Goal: Task Accomplishment & Management: Use online tool/utility

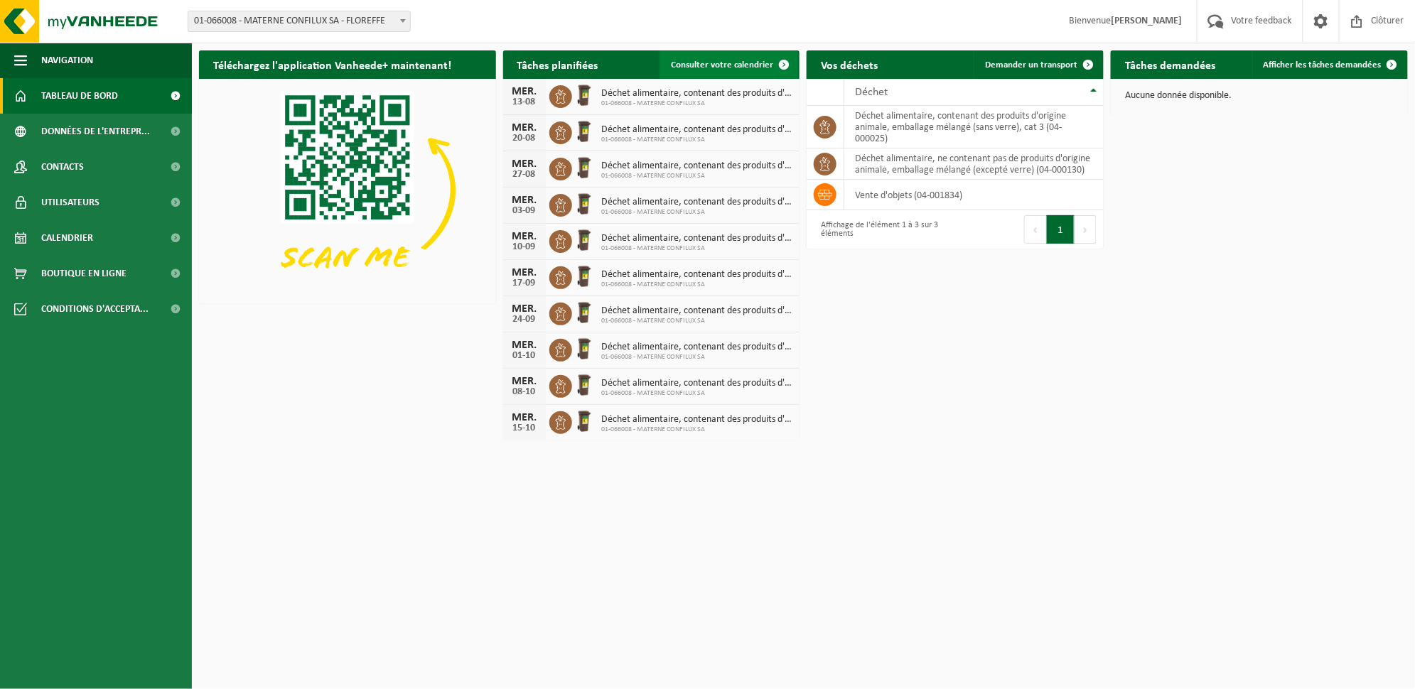
click at [746, 73] on link "Consulter votre calendrier" at bounding box center [729, 64] width 139 height 28
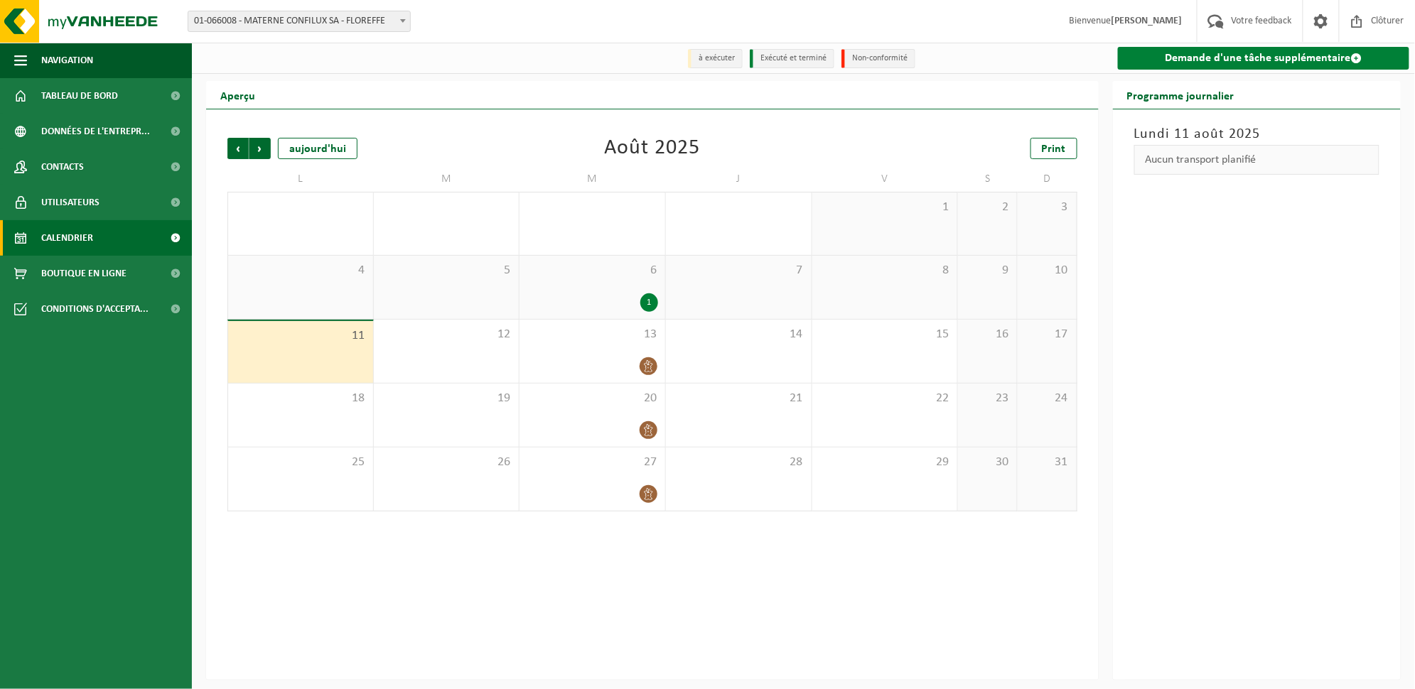
click at [1316, 58] on link "Demande d'une tâche supplémentaire" at bounding box center [1263, 58] width 291 height 23
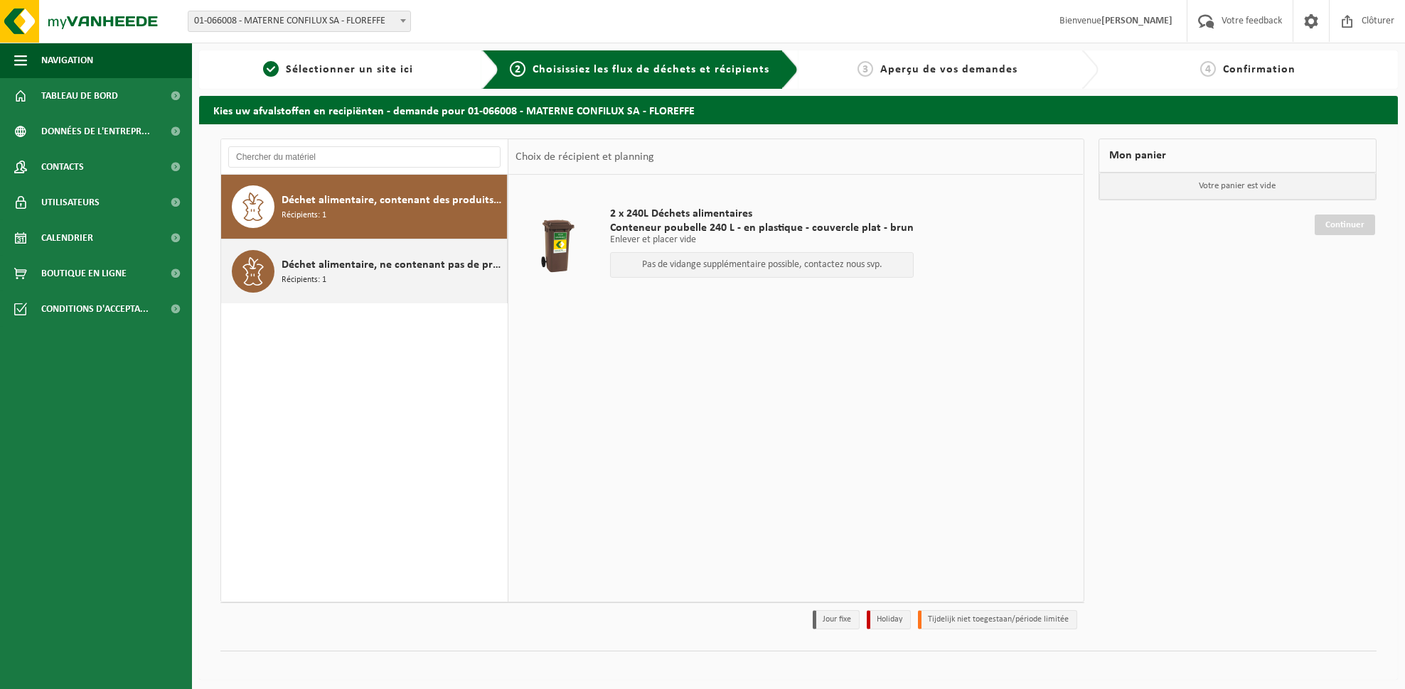
click at [394, 289] on div "Déchet alimentaire, ne contenant pas de produits d'origine animale, emballage m…" at bounding box center [392, 271] width 222 height 43
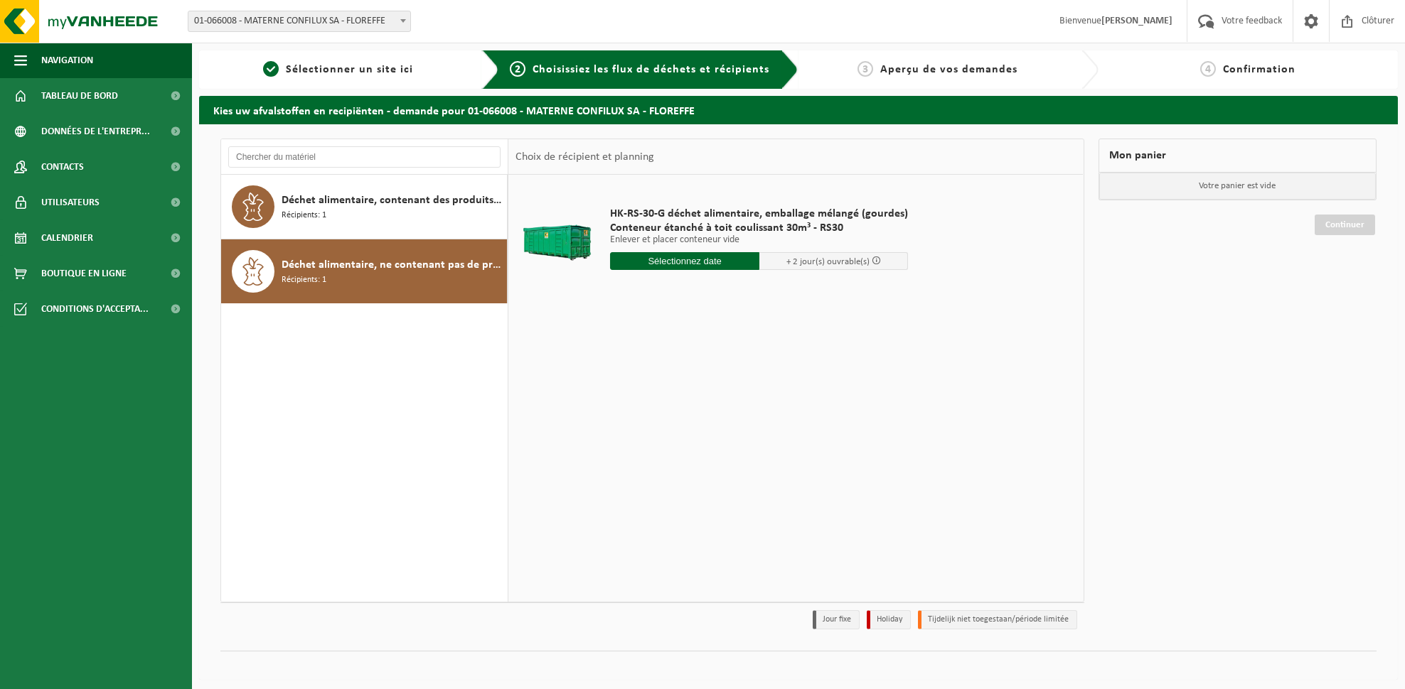
click at [704, 265] on input "text" at bounding box center [684, 261] width 149 height 18
click at [654, 384] on div "12" at bounding box center [648, 387] width 25 height 23
type input "à partir de 2025-08-12"
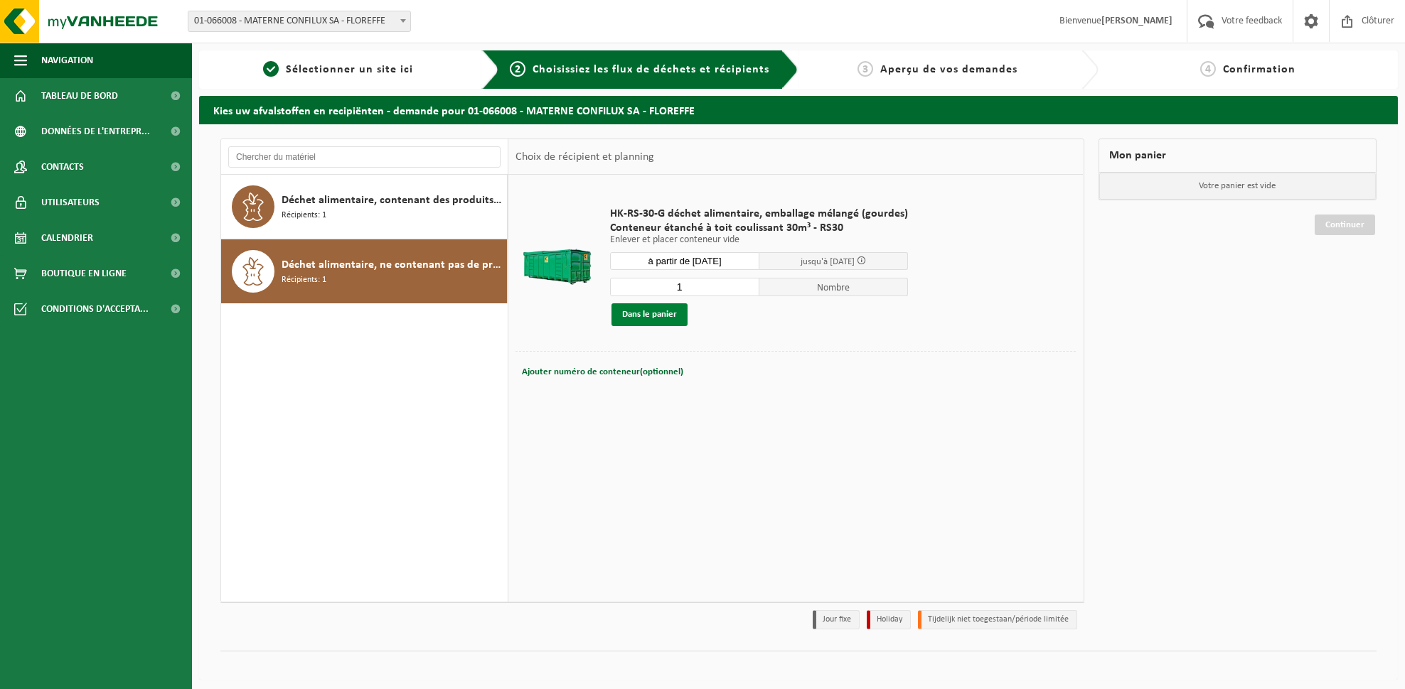
click at [660, 312] on button "Dans le panier" at bounding box center [649, 315] width 76 height 23
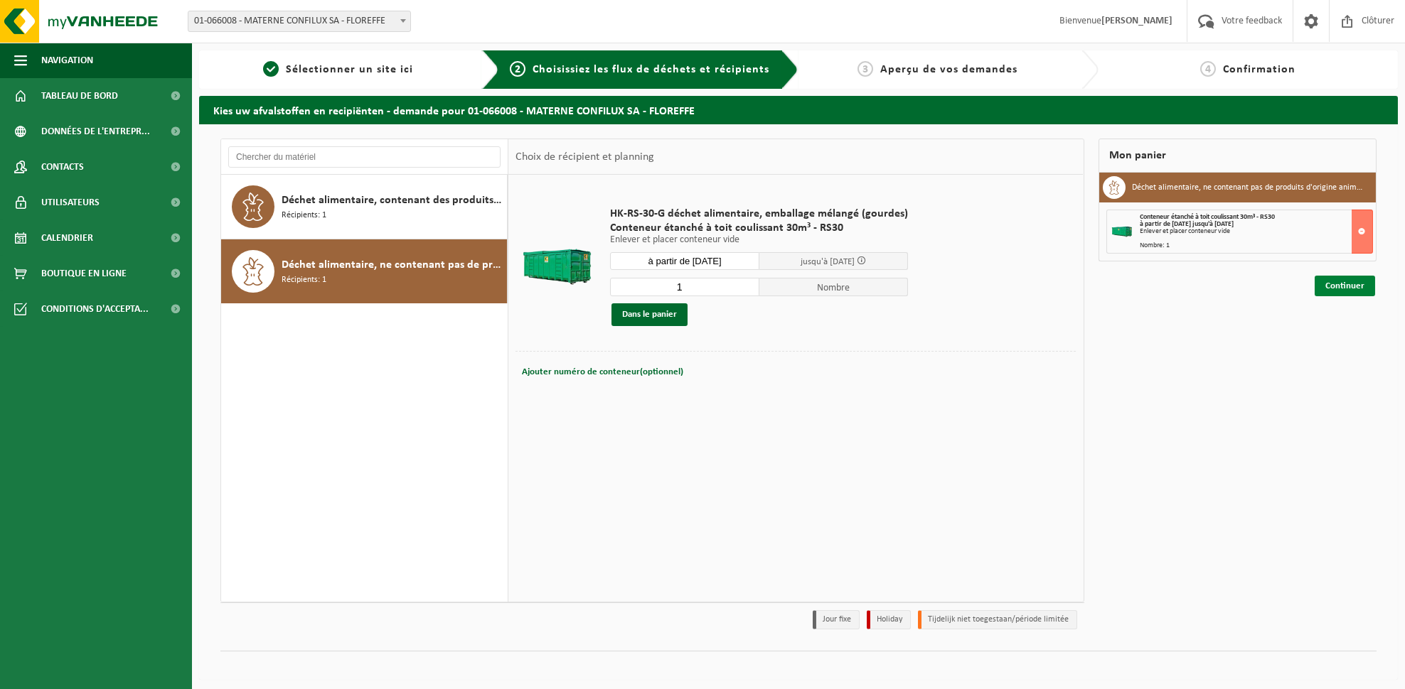
click at [1361, 287] on link "Continuer" at bounding box center [1344, 286] width 60 height 21
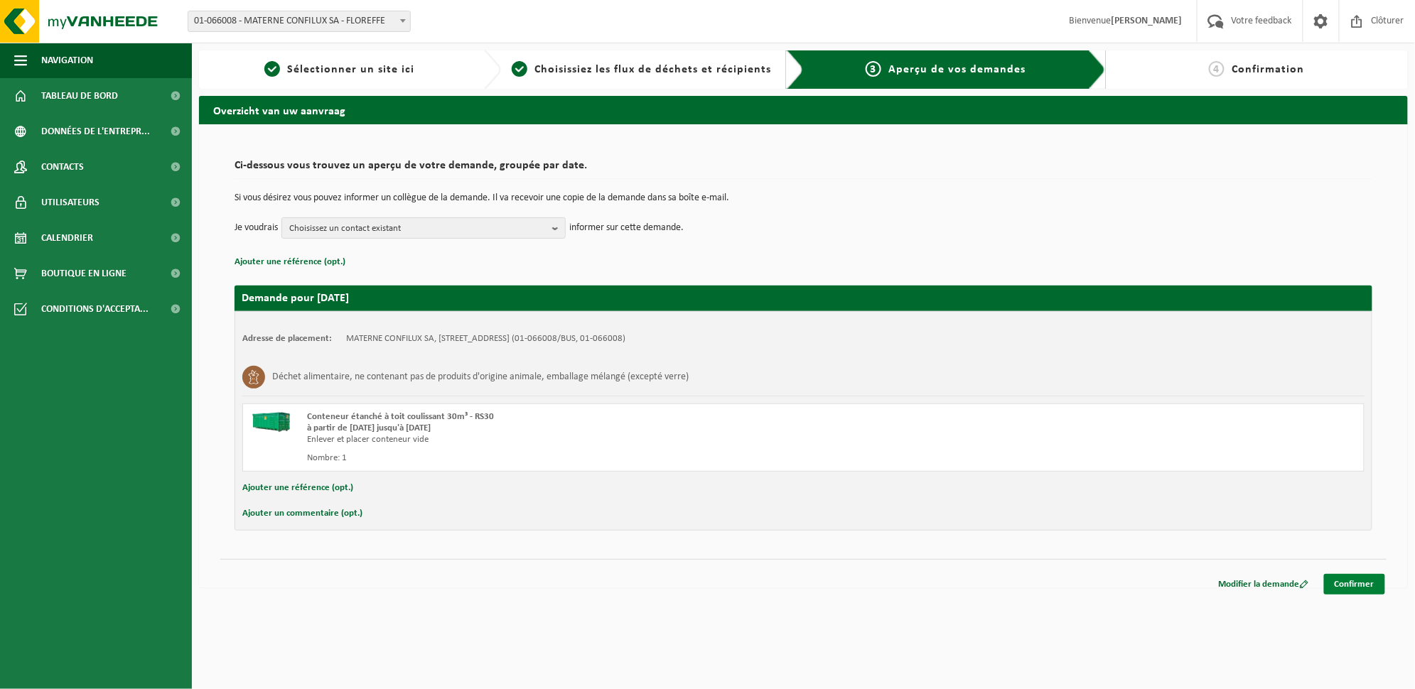
click at [1380, 588] on link "Confirmer" at bounding box center [1354, 584] width 61 height 21
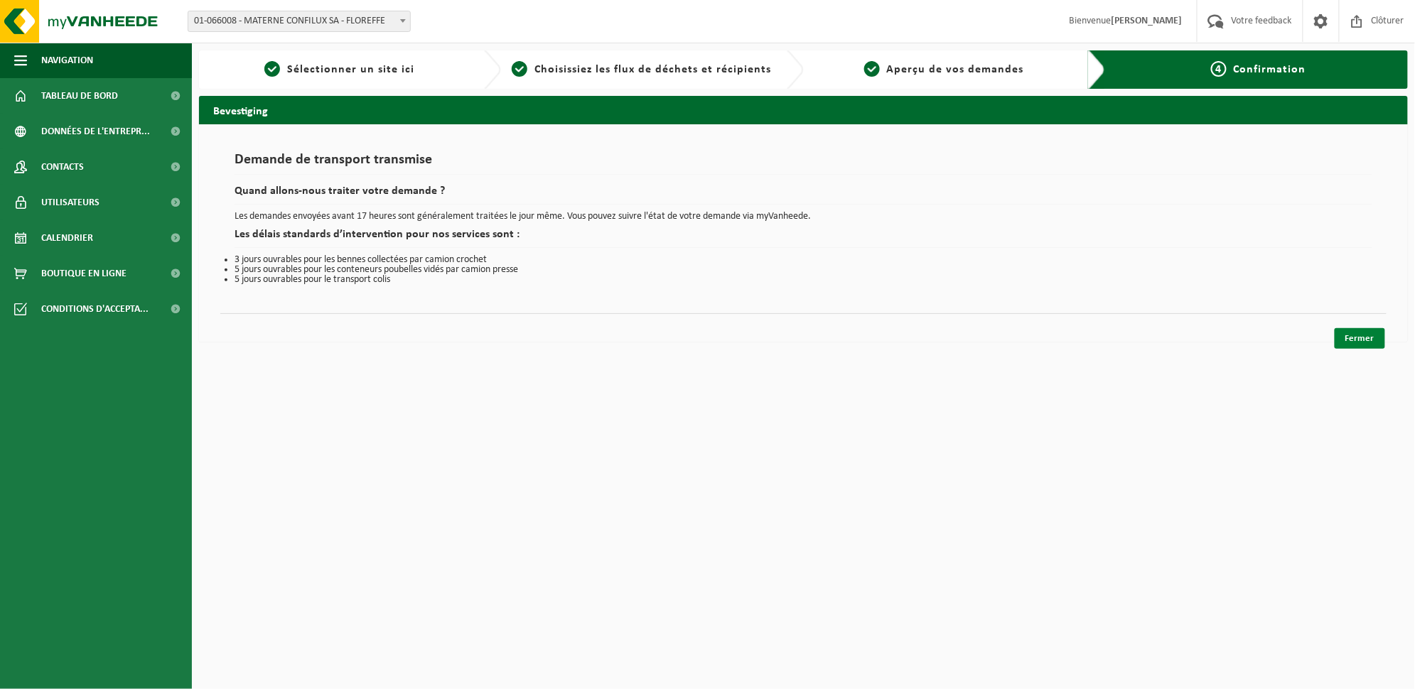
drag, startPoint x: 1367, startPoint y: 341, endPoint x: 1359, endPoint y: 340, distance: 7.9
click at [1367, 341] on link "Fermer" at bounding box center [1360, 338] width 50 height 21
